Goal: Information Seeking & Learning: Learn about a topic

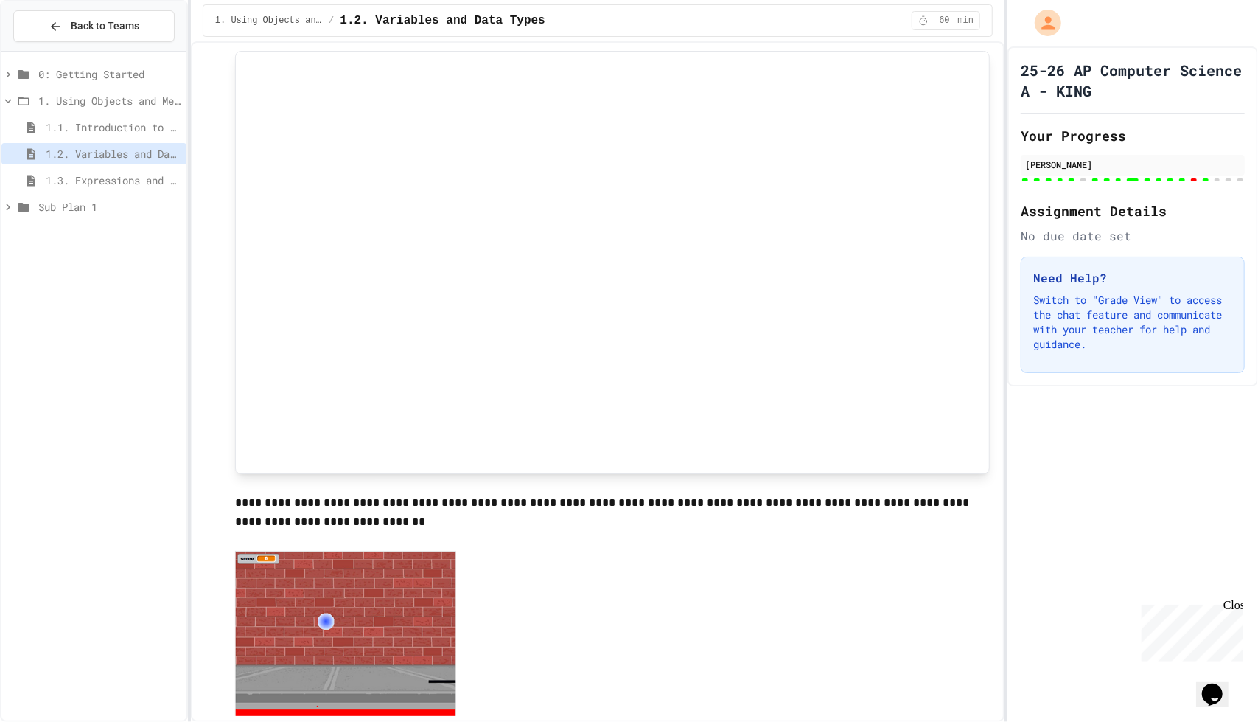
scroll to position [203, 0]
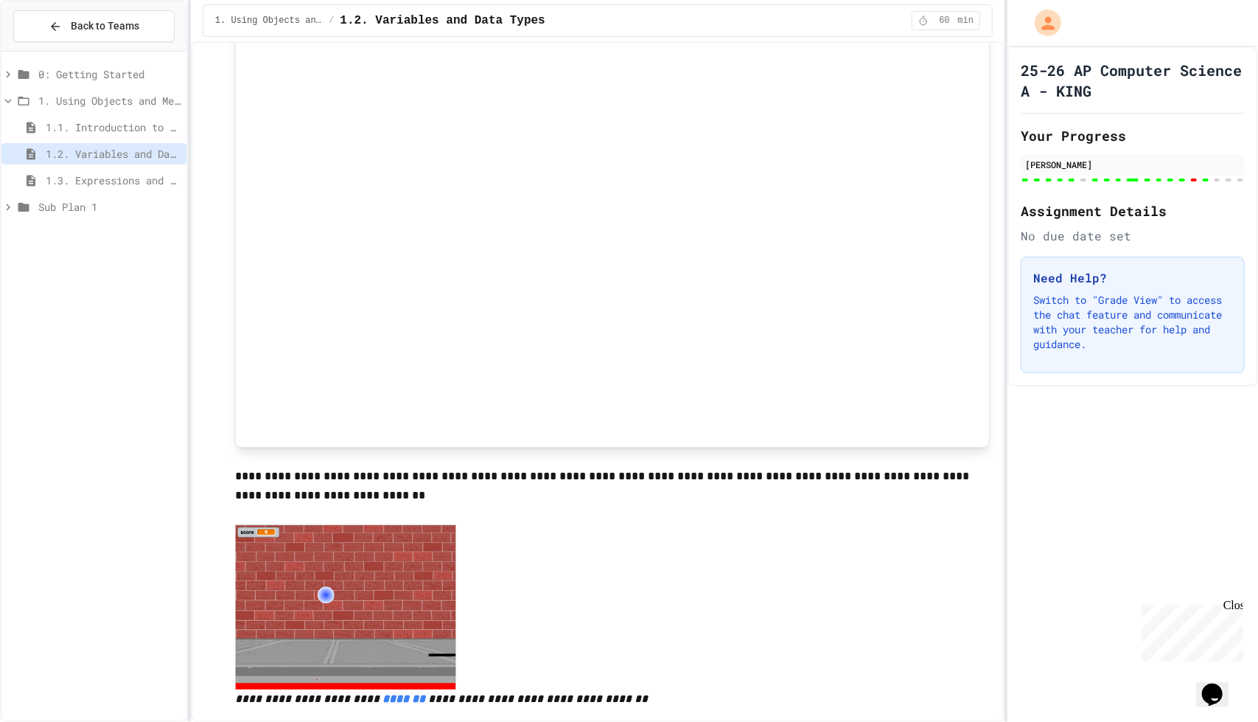
click at [131, 185] on span "1.3. Expressions and Output [New]" at bounding box center [113, 180] width 135 height 15
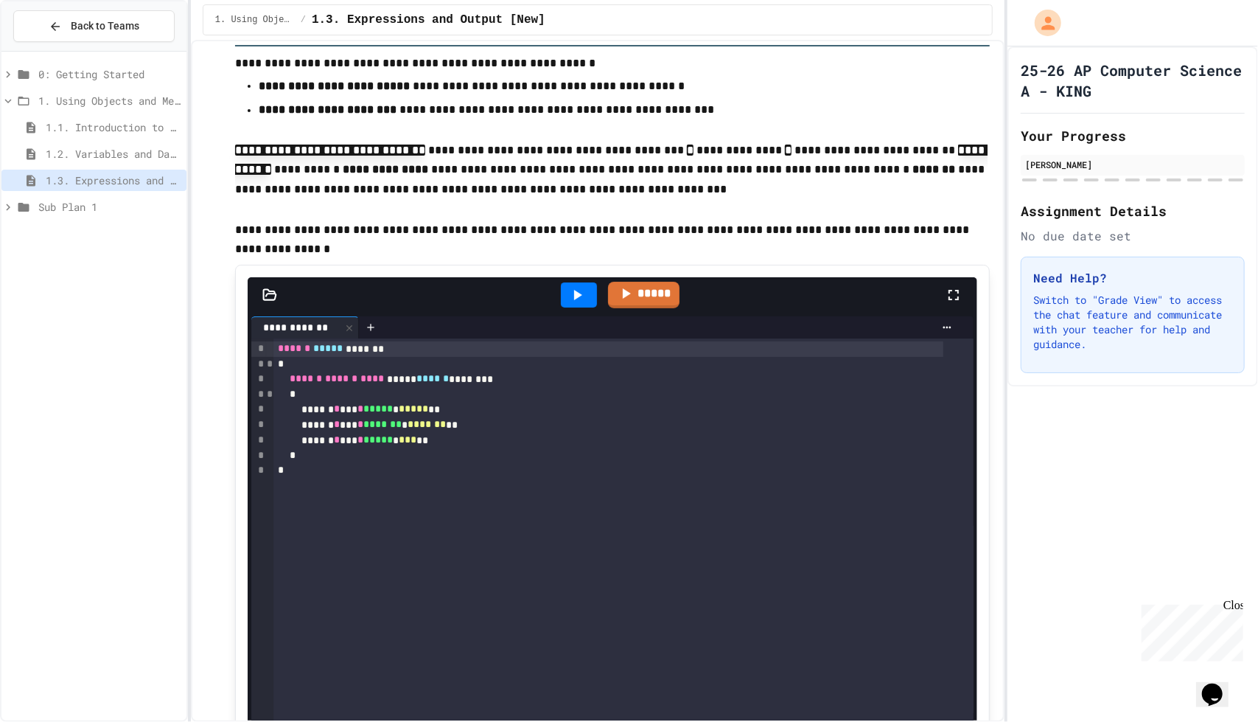
scroll to position [149, 0]
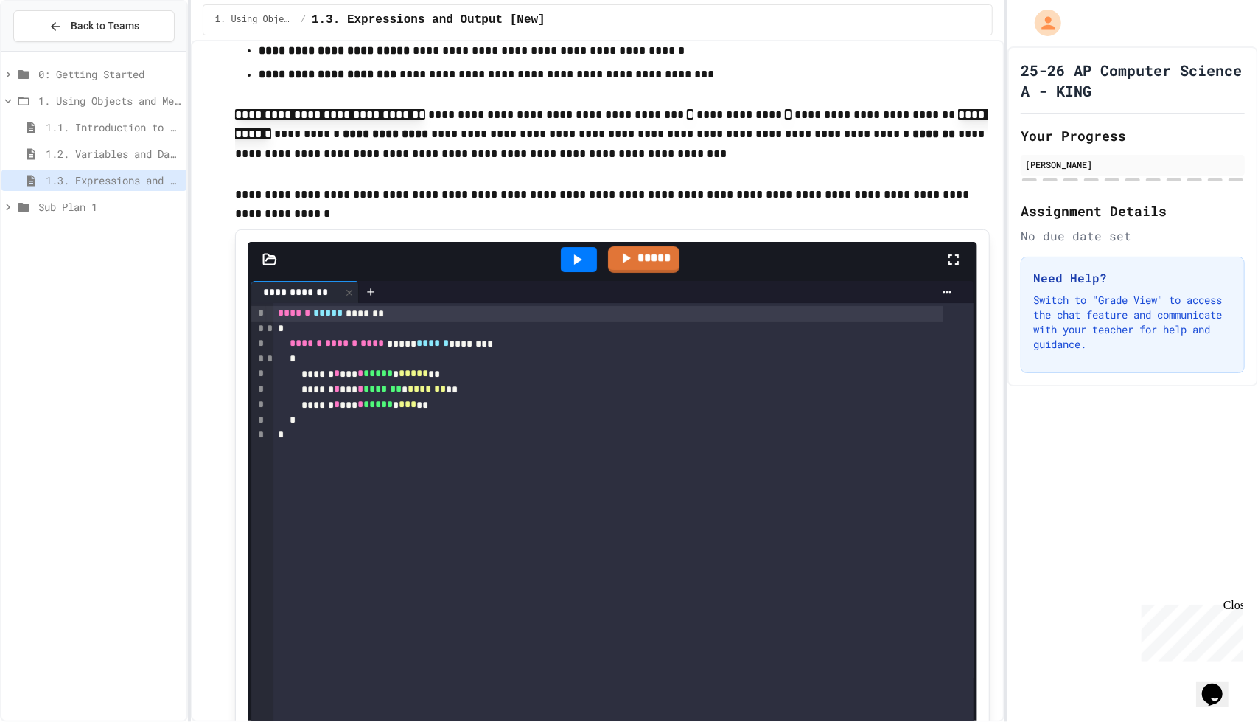
click at [573, 266] on icon at bounding box center [577, 260] width 18 height 18
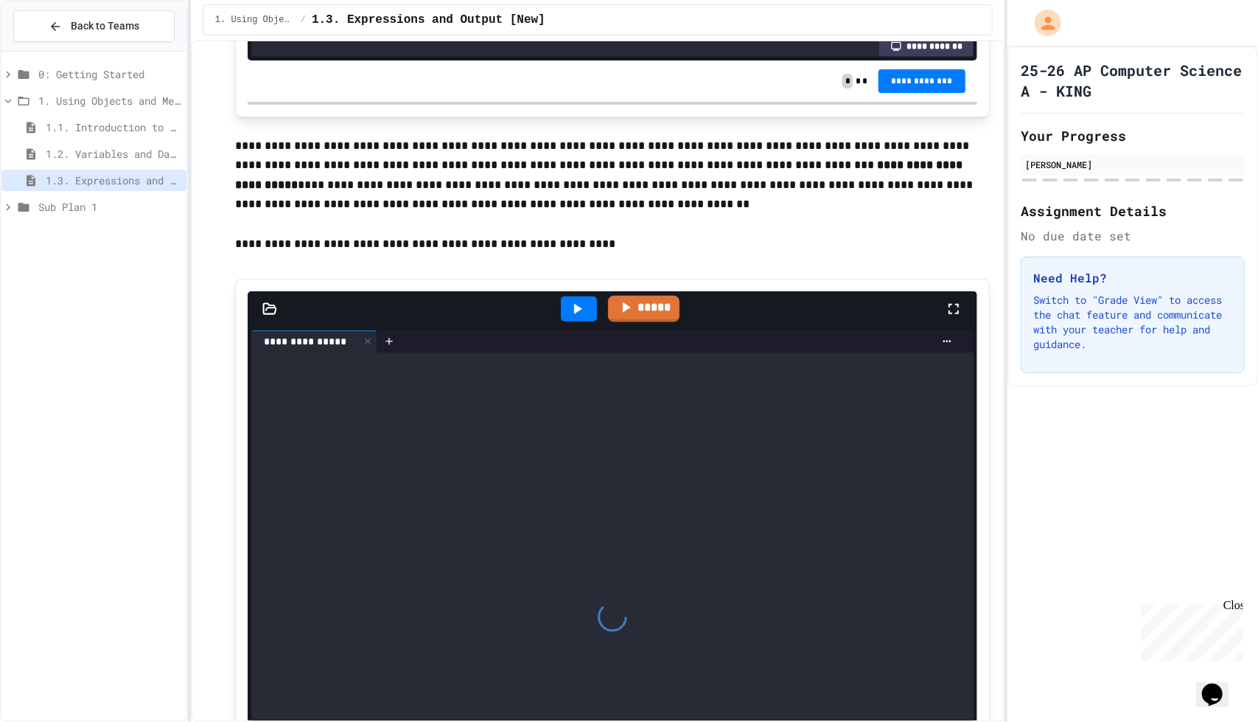
scroll to position [964, 0]
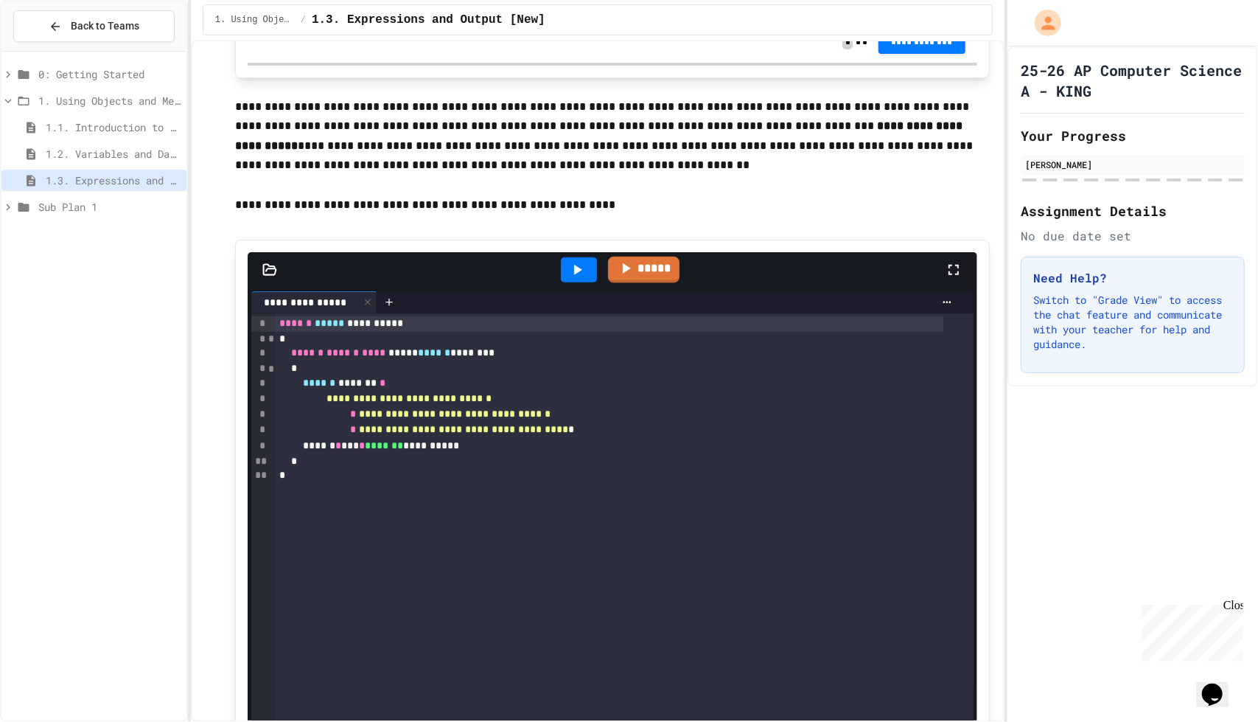
click at [575, 273] on icon at bounding box center [577, 270] width 18 height 18
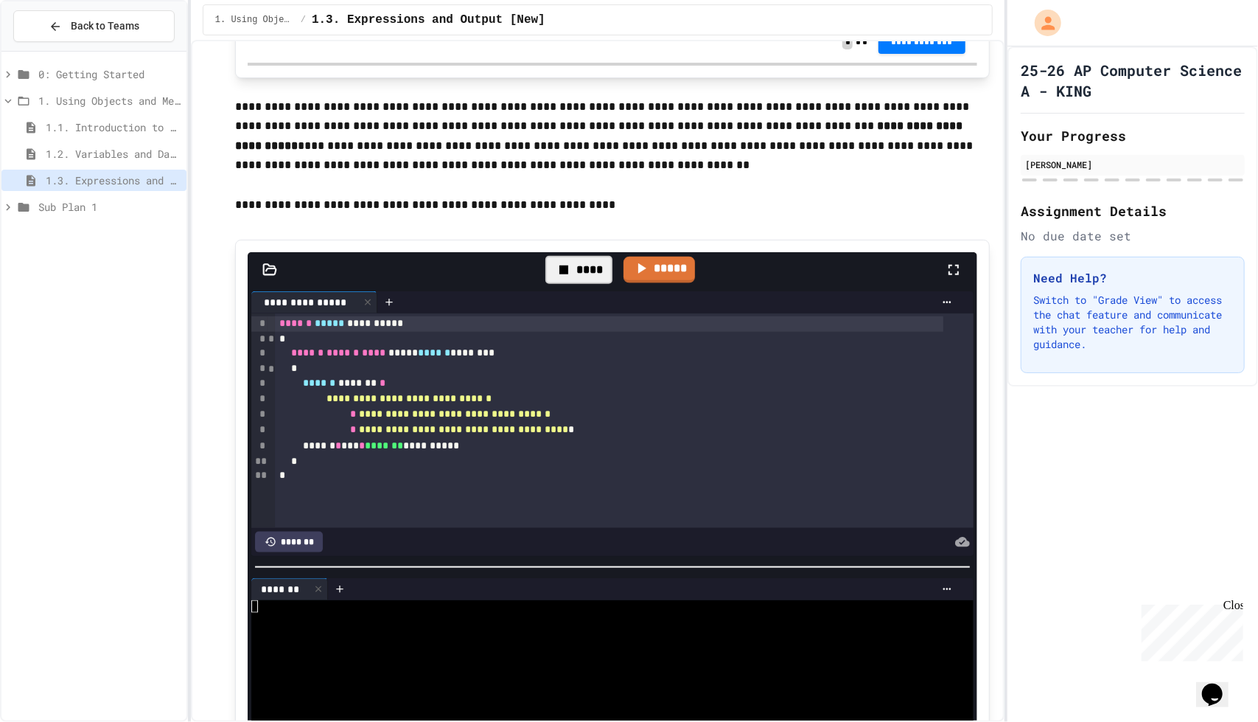
scroll to position [975, 0]
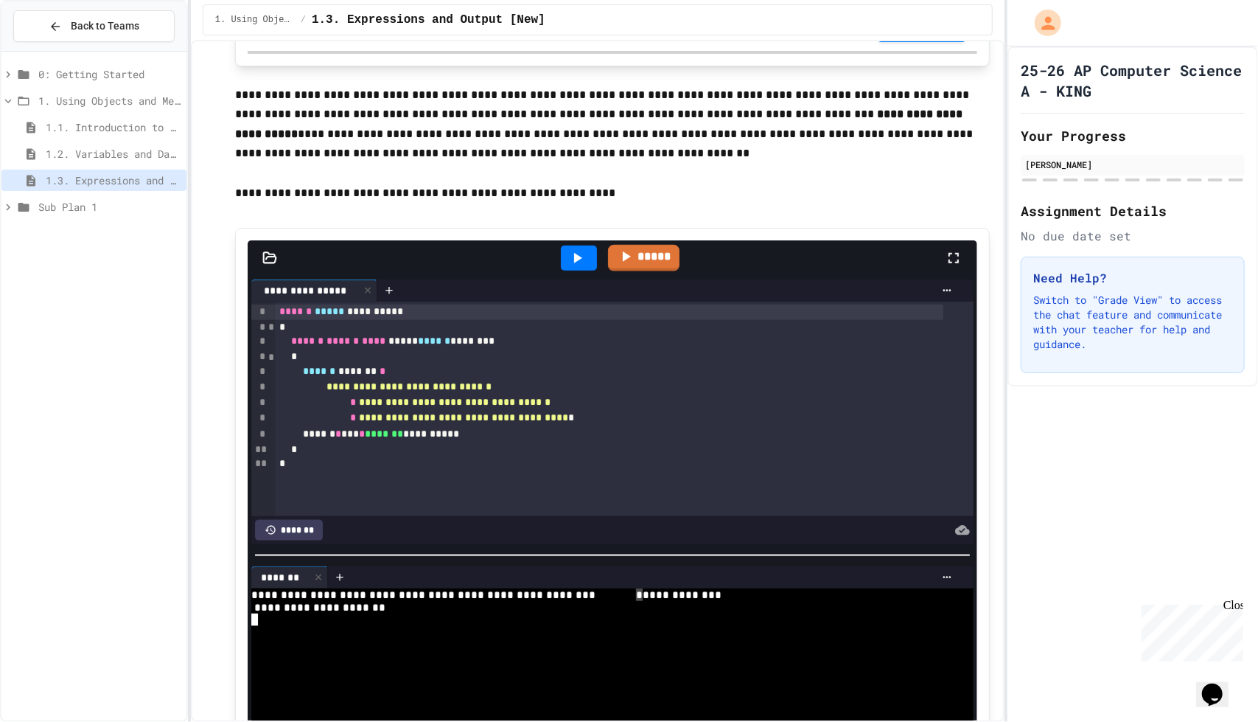
drag, startPoint x: 641, startPoint y: 583, endPoint x: 633, endPoint y: 585, distance: 8.2
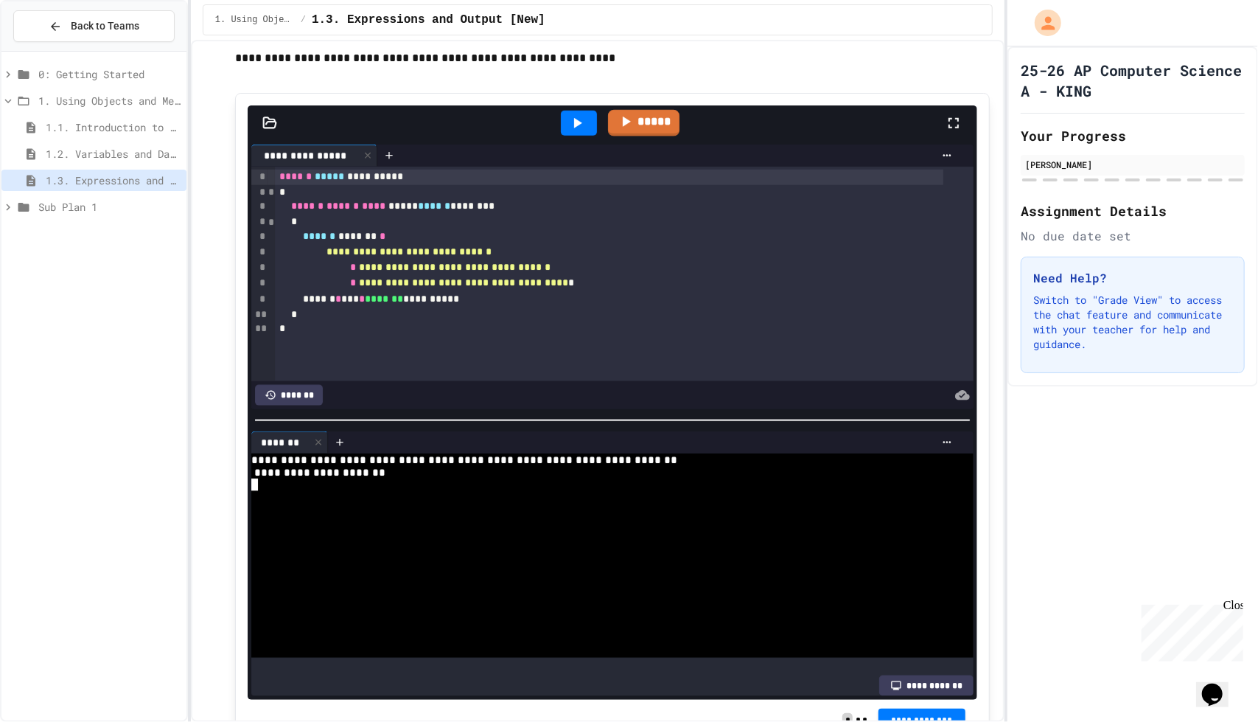
scroll to position [1110, 0]
click at [583, 274] on div "**********" at bounding box center [609, 268] width 669 height 15
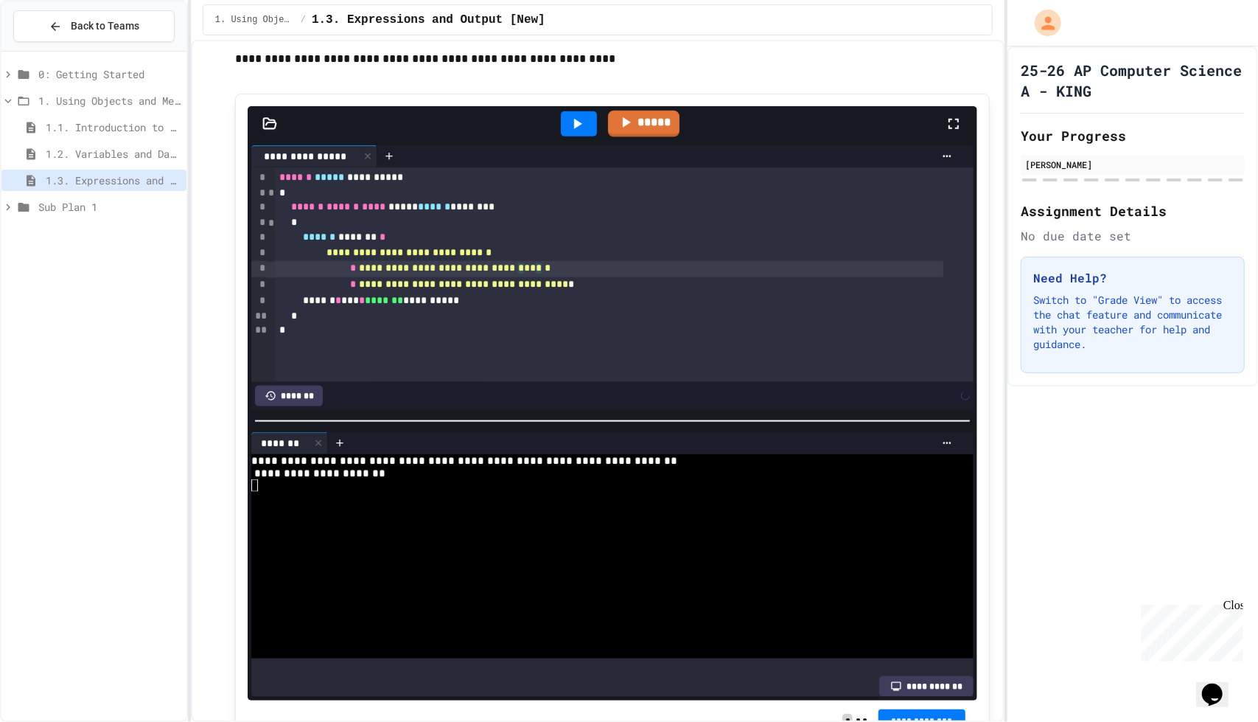
click at [569, 129] on icon at bounding box center [577, 124] width 18 height 18
click at [542, 268] on span "*" at bounding box center [539, 267] width 6 height 10
click at [581, 112] on div at bounding box center [579, 123] width 36 height 25
click at [580, 276] on div "**********" at bounding box center [609, 269] width 669 height 16
click at [574, 274] on div "**********" at bounding box center [609, 271] width 669 height 16
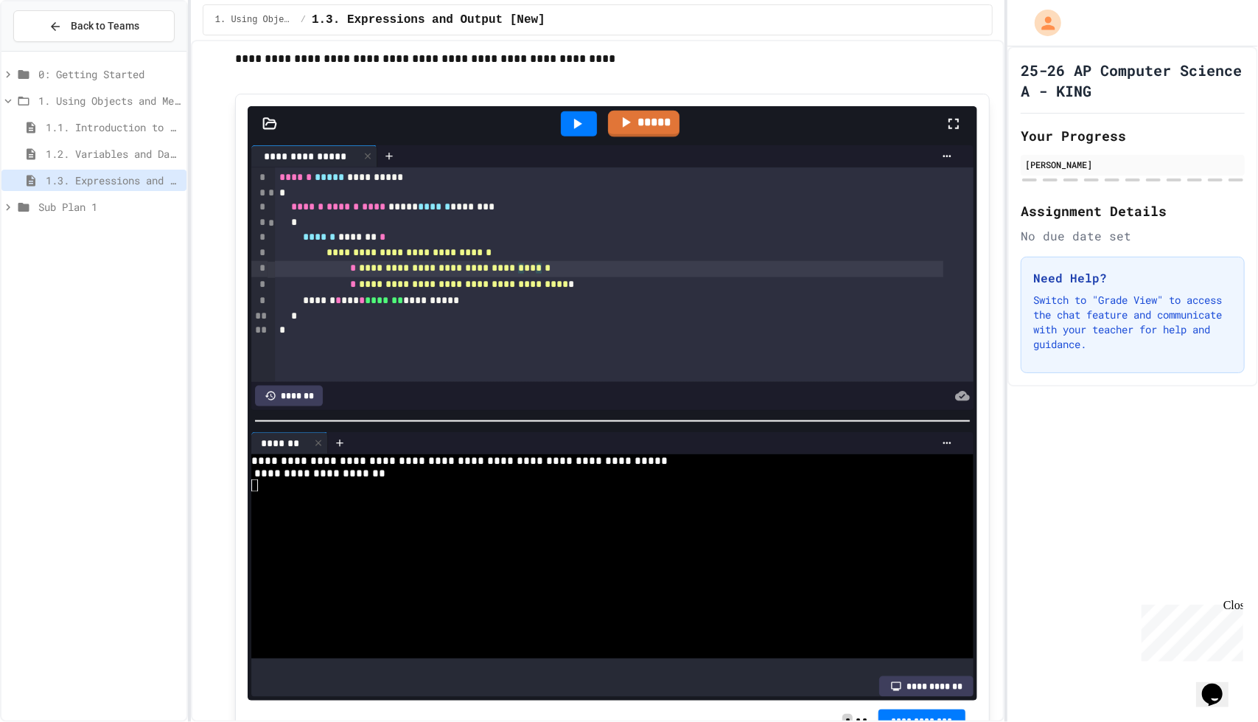
click at [582, 272] on div "**********" at bounding box center [609, 269] width 669 height 16
click at [568, 132] on icon at bounding box center [577, 124] width 18 height 18
click at [595, 273] on span "*" at bounding box center [592, 267] width 6 height 10
click at [561, 119] on div at bounding box center [579, 123] width 36 height 25
click at [542, 268] on span "*" at bounding box center [539, 267] width 6 height 10
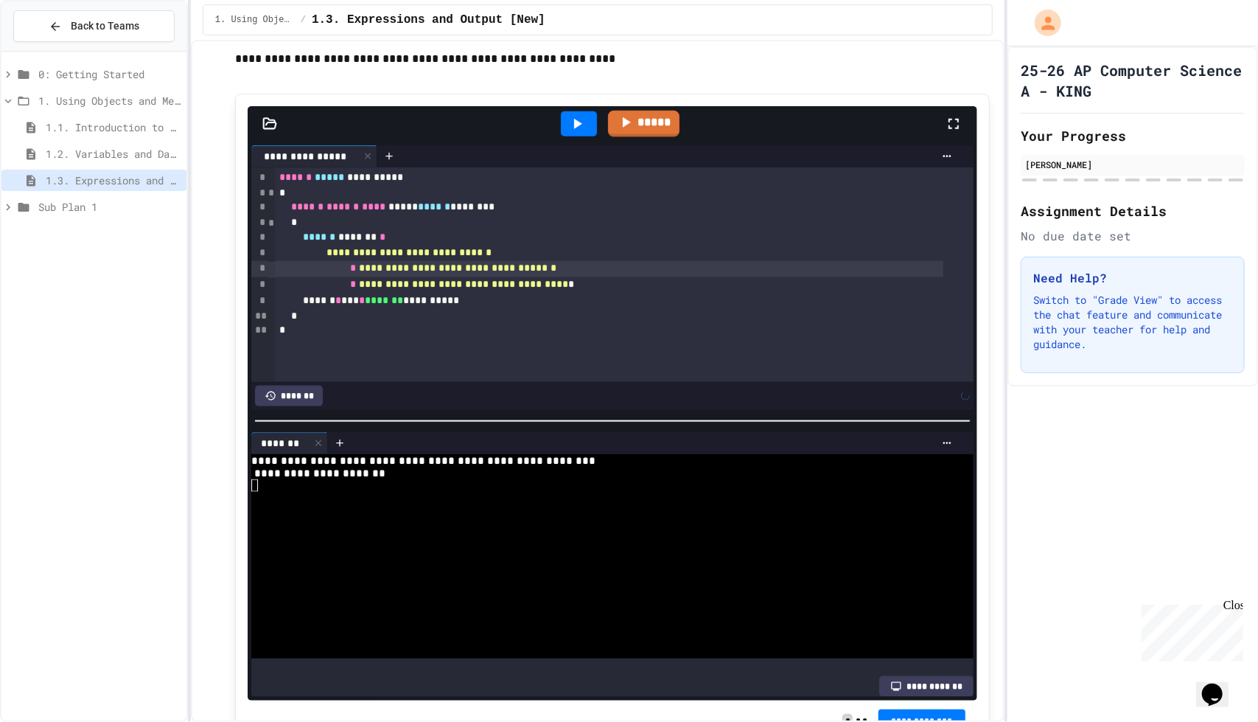
click at [585, 125] on div at bounding box center [579, 123] width 36 height 25
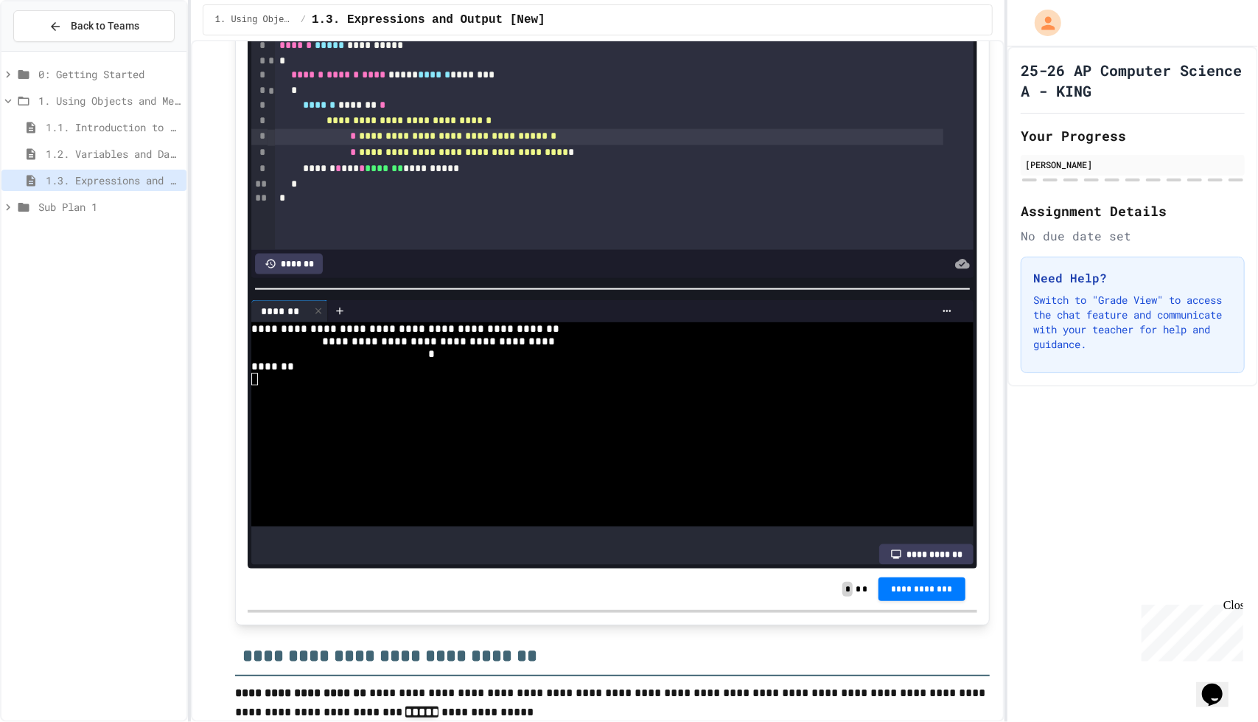
scroll to position [1247, 0]
